Goal: Information Seeking & Learning: Learn about a topic

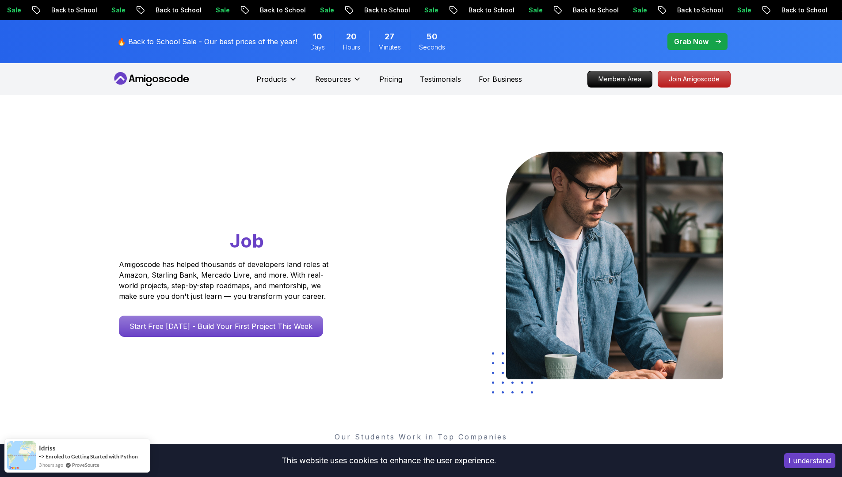
click at [168, 80] on icon at bounding box center [152, 79] width 80 height 14
click at [160, 74] on icon at bounding box center [152, 79] width 80 height 14
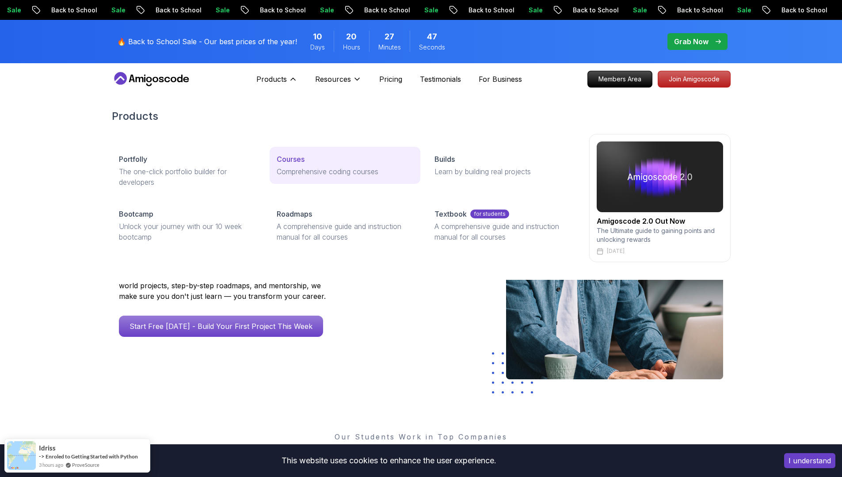
click at [288, 160] on p "Courses" at bounding box center [291, 159] width 28 height 11
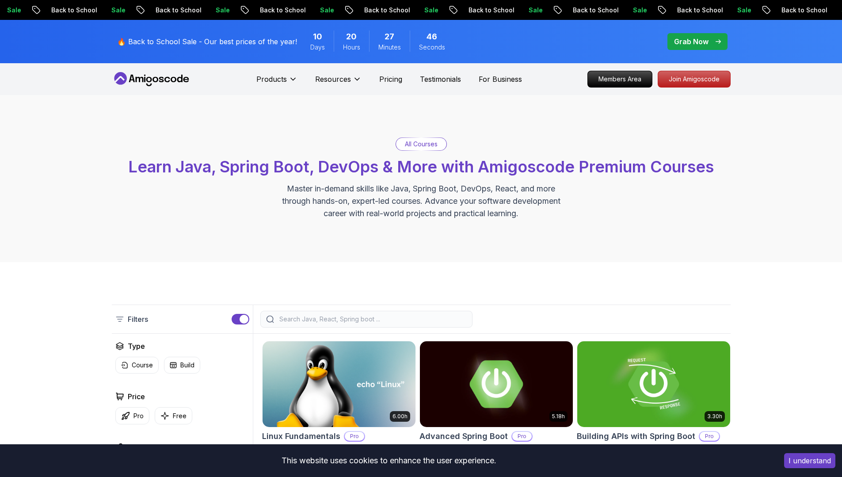
scroll to position [177, 0]
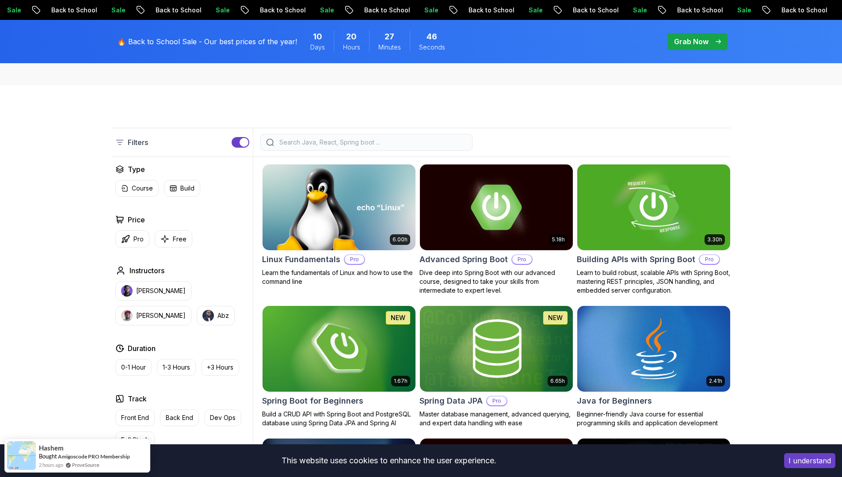
click at [353, 140] on input "search" at bounding box center [372, 142] width 189 height 9
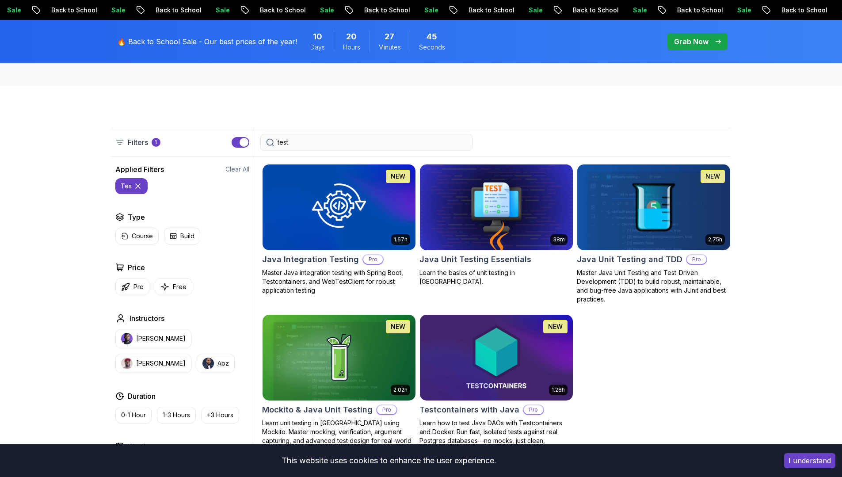
type input "test"
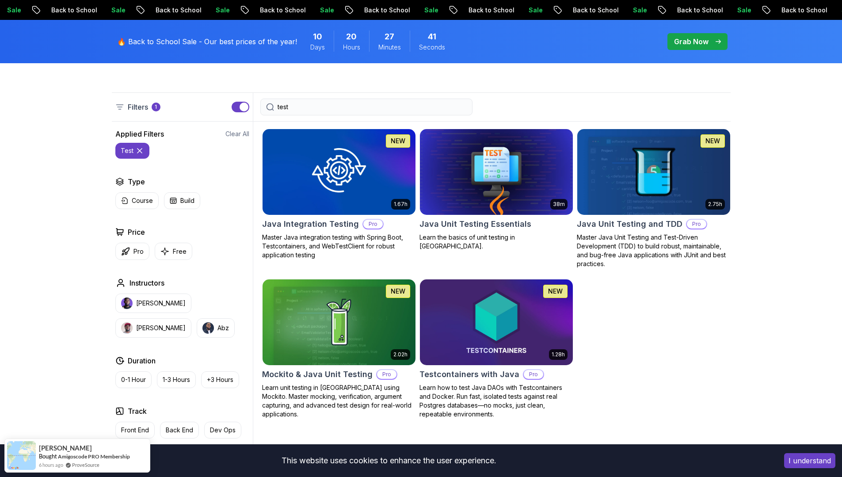
scroll to position [265, 0]
